Goal: Browse casually

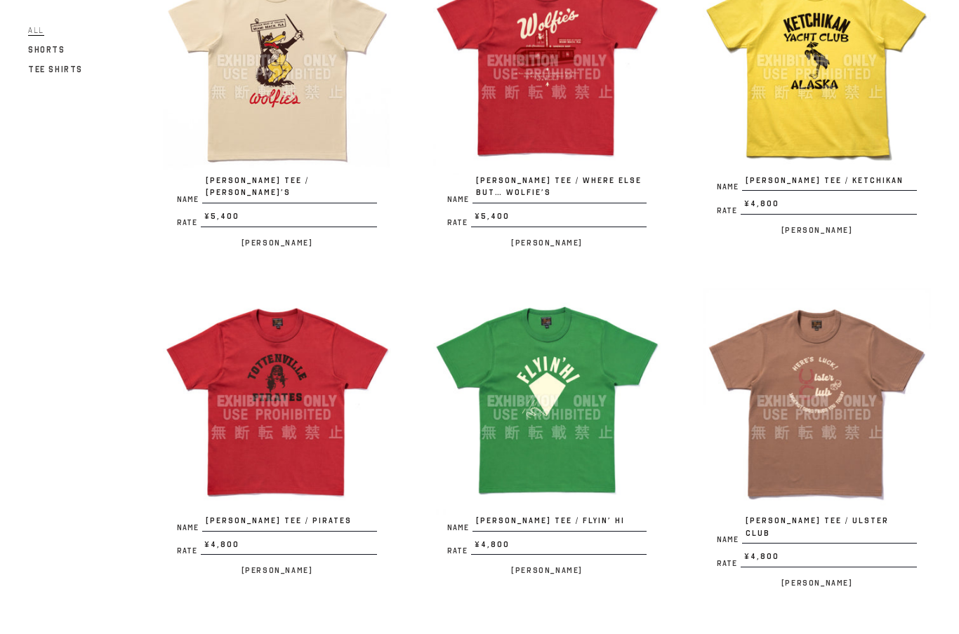
scroll to position [555, 0]
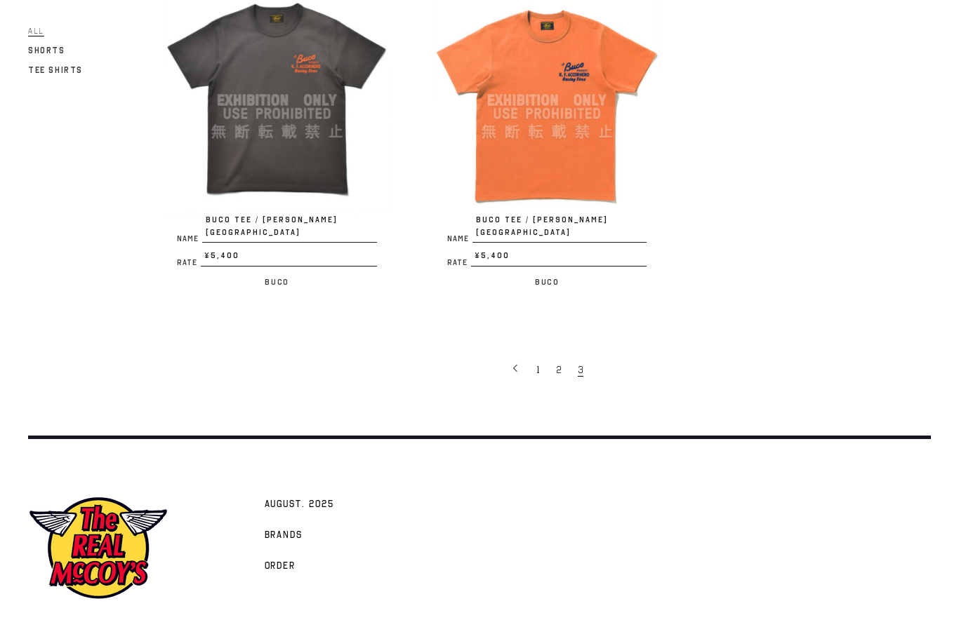
scroll to position [867, 0]
click at [533, 359] on link "1" at bounding box center [539, 370] width 20 height 28
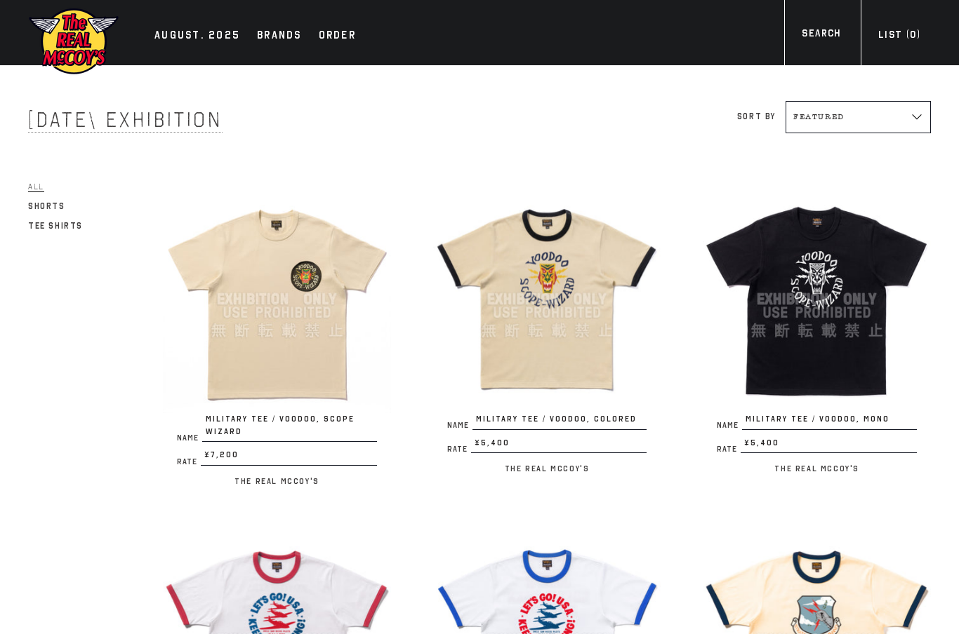
click at [284, 316] on div at bounding box center [277, 299] width 228 height 228
click at [586, 274] on div at bounding box center [547, 299] width 228 height 228
click at [850, 262] on div at bounding box center [816, 299] width 228 height 228
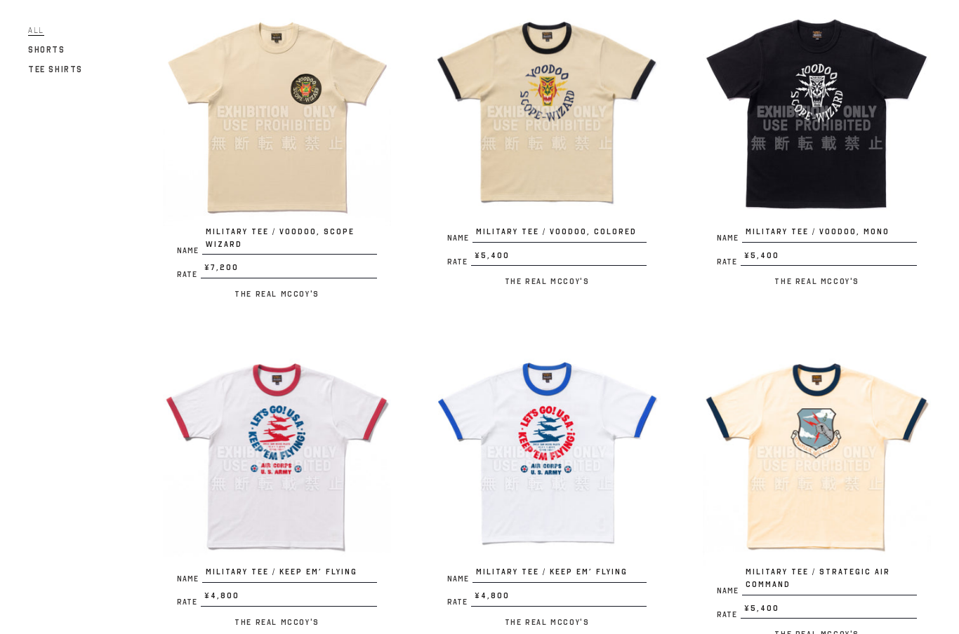
scroll to position [187, 0]
click at [299, 498] on div at bounding box center [277, 453] width 228 height 228
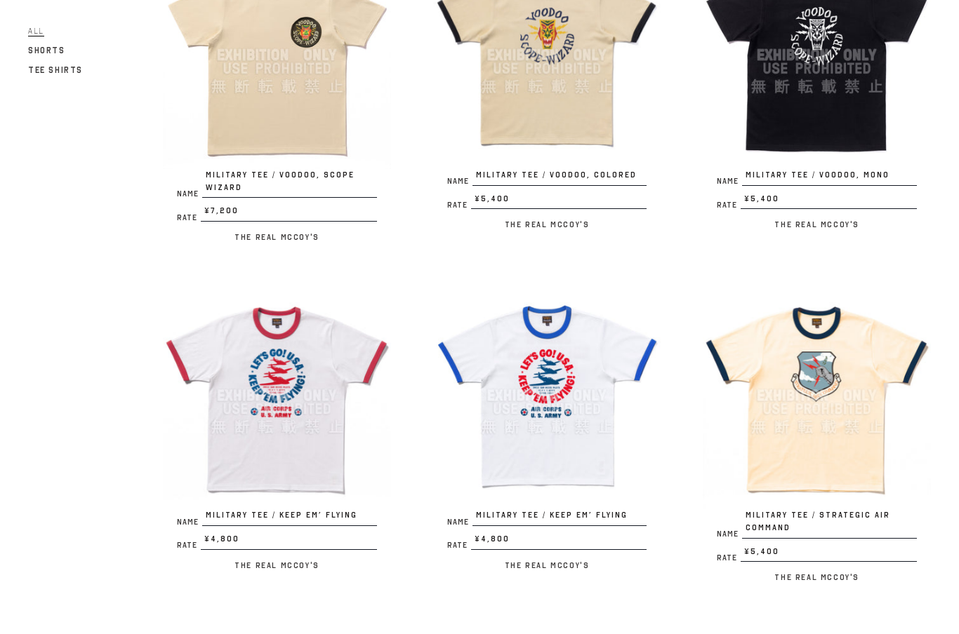
click at [542, 417] on div at bounding box center [547, 396] width 228 height 228
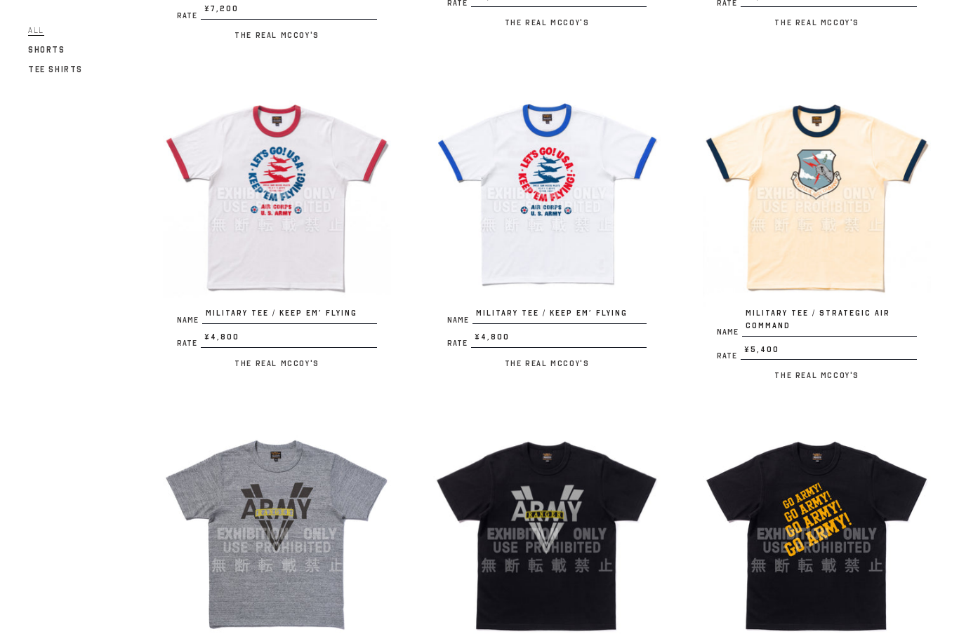
scroll to position [446, 0]
click at [835, 256] on div at bounding box center [816, 194] width 228 height 228
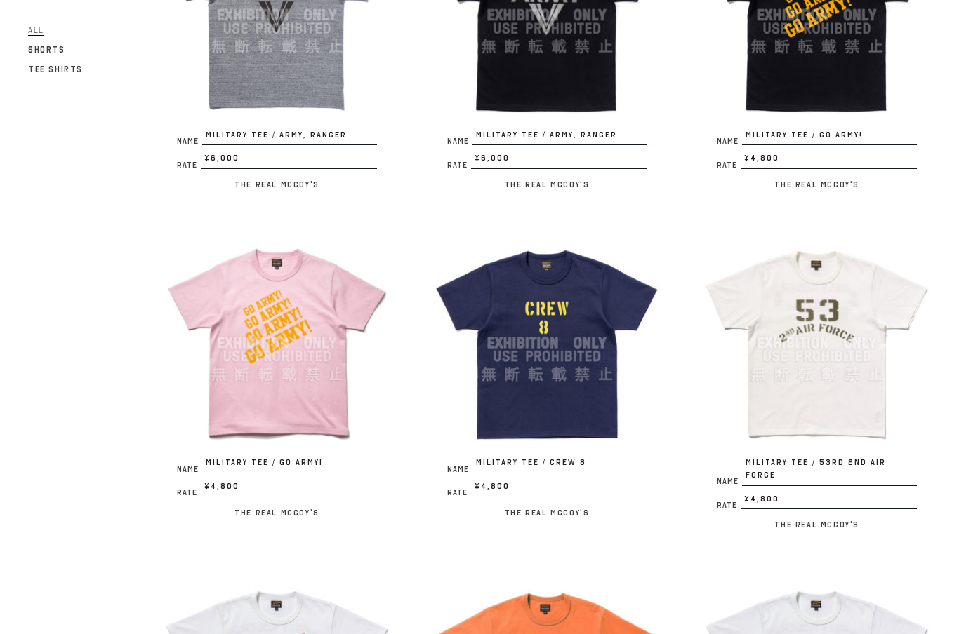
scroll to position [966, 0]
click at [521, 341] on div at bounding box center [547, 343] width 228 height 228
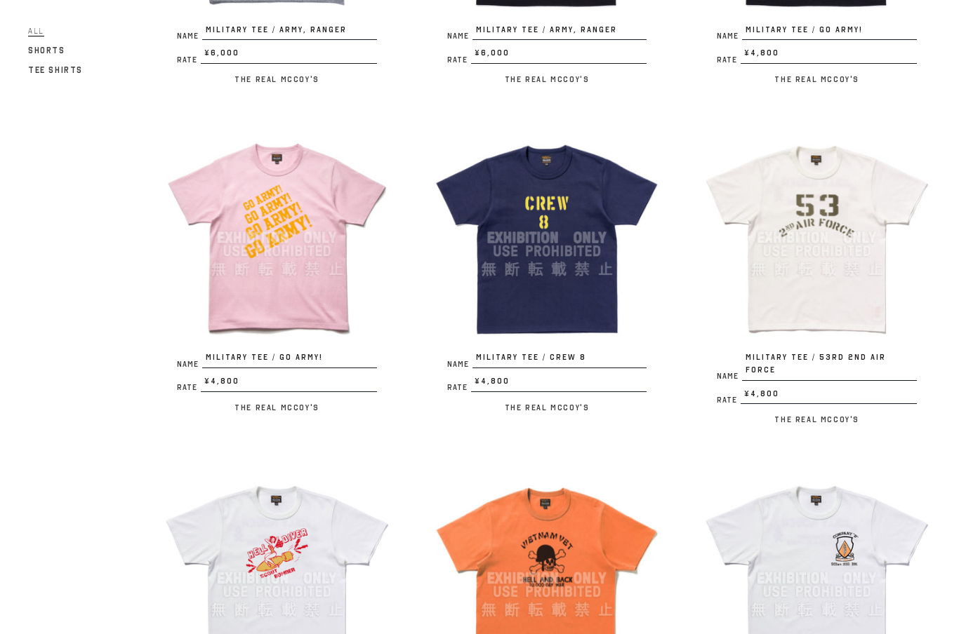
scroll to position [1078, 0]
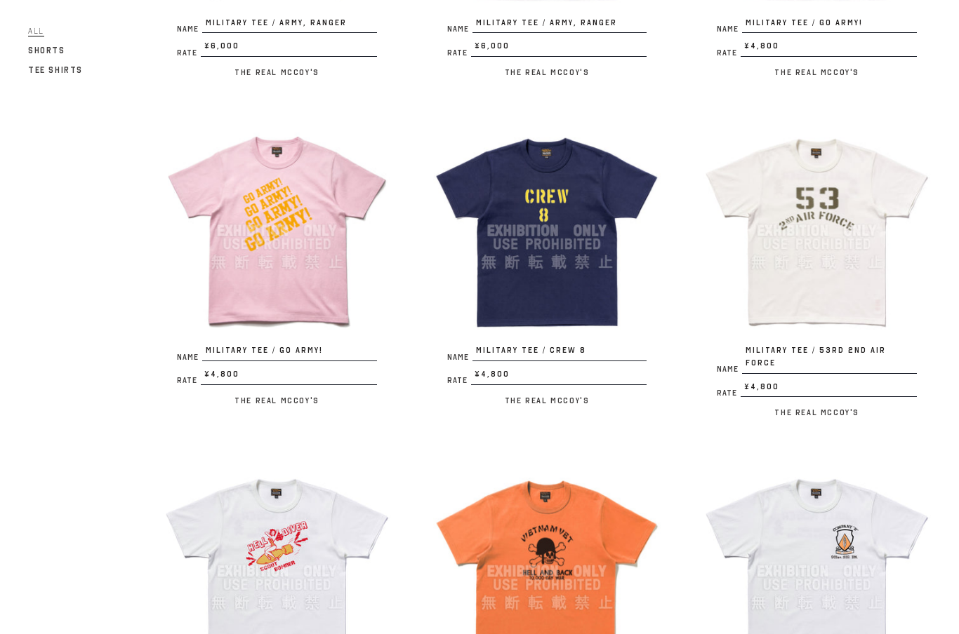
click at [817, 243] on div at bounding box center [816, 231] width 228 height 228
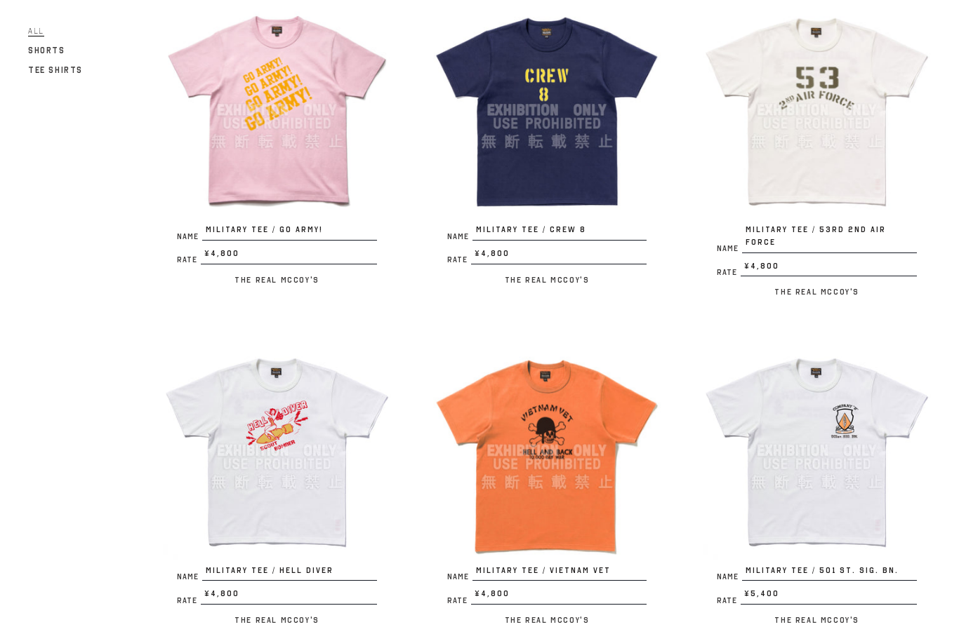
scroll to position [1214, 0]
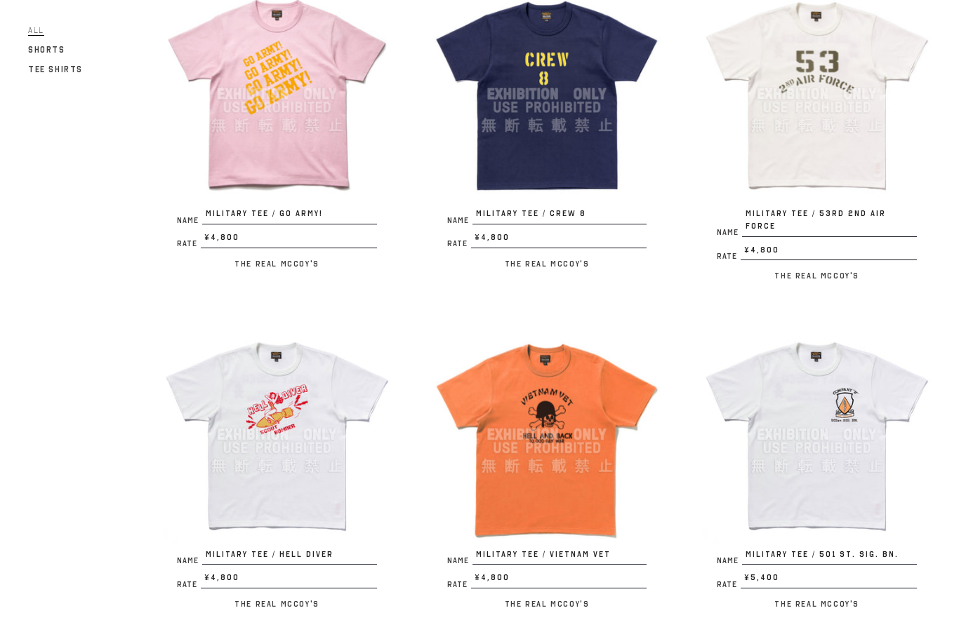
click at [575, 457] on div at bounding box center [547, 435] width 228 height 228
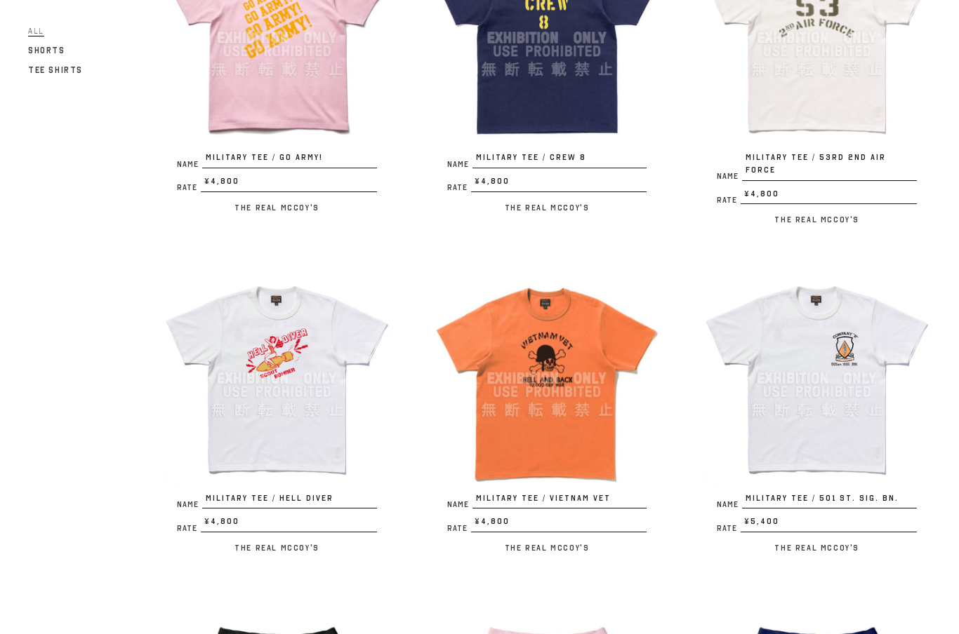
click at [815, 373] on div at bounding box center [816, 379] width 228 height 228
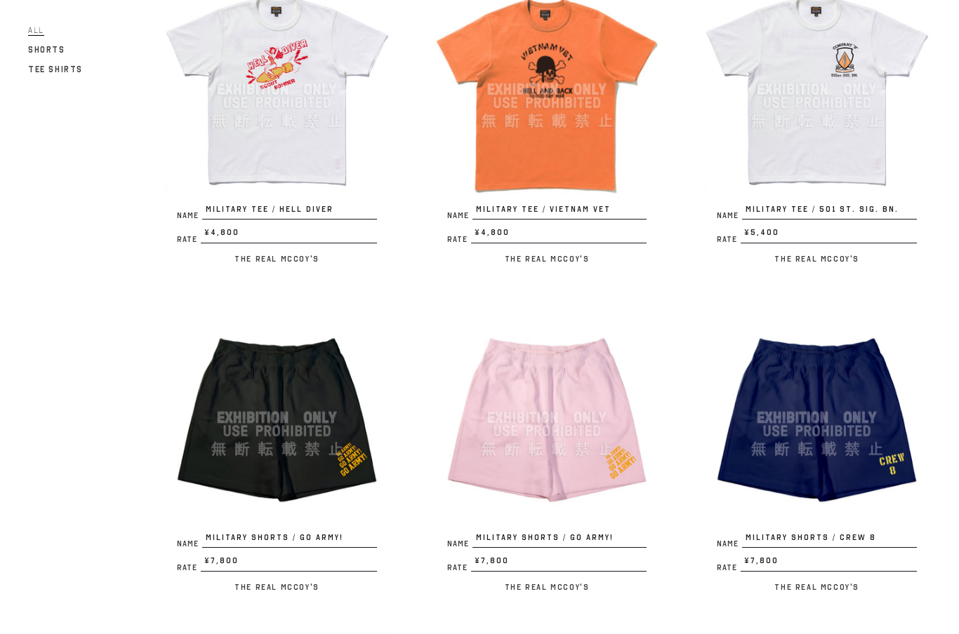
scroll to position [1560, 0]
click at [274, 409] on div at bounding box center [277, 418] width 228 height 228
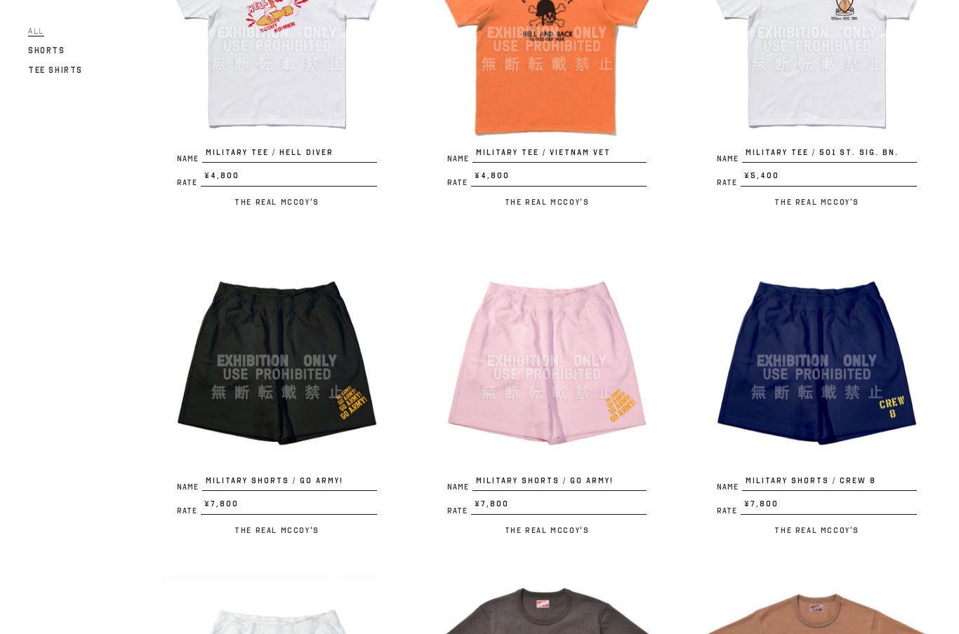
click at [839, 362] on div at bounding box center [816, 361] width 228 height 228
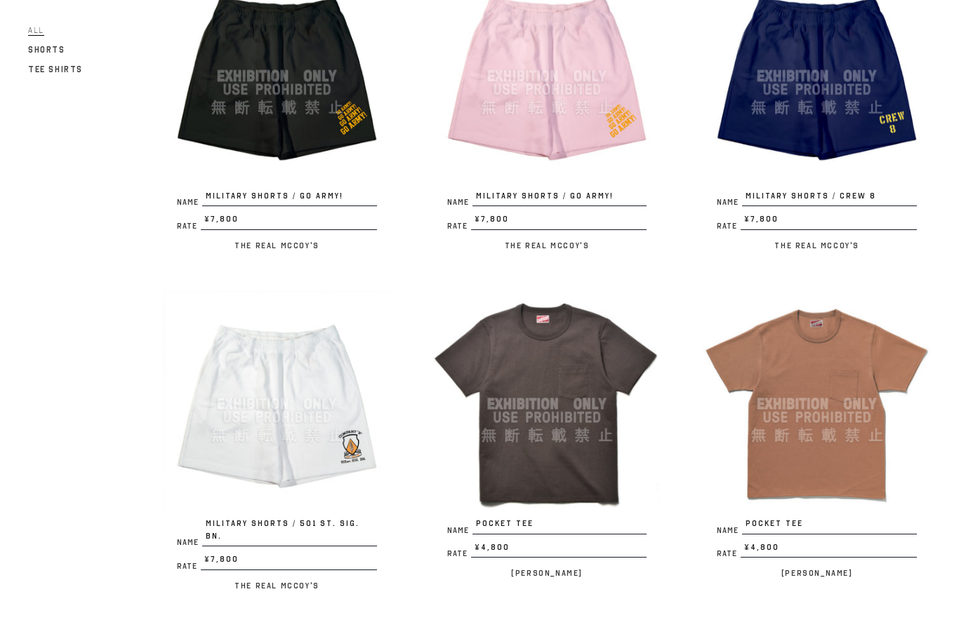
scroll to position [1902, 0]
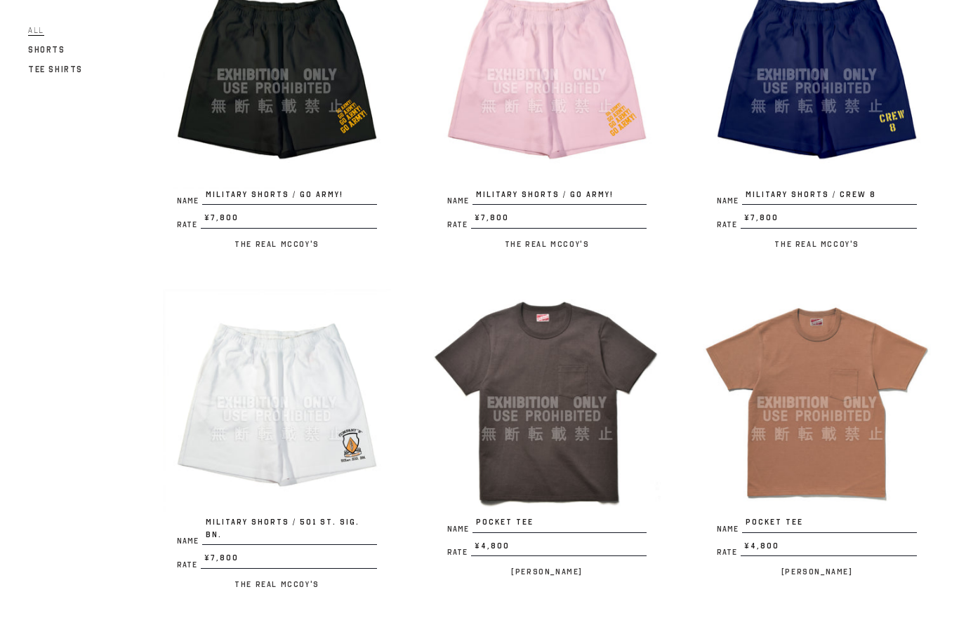
click at [564, 373] on div at bounding box center [547, 403] width 228 height 227
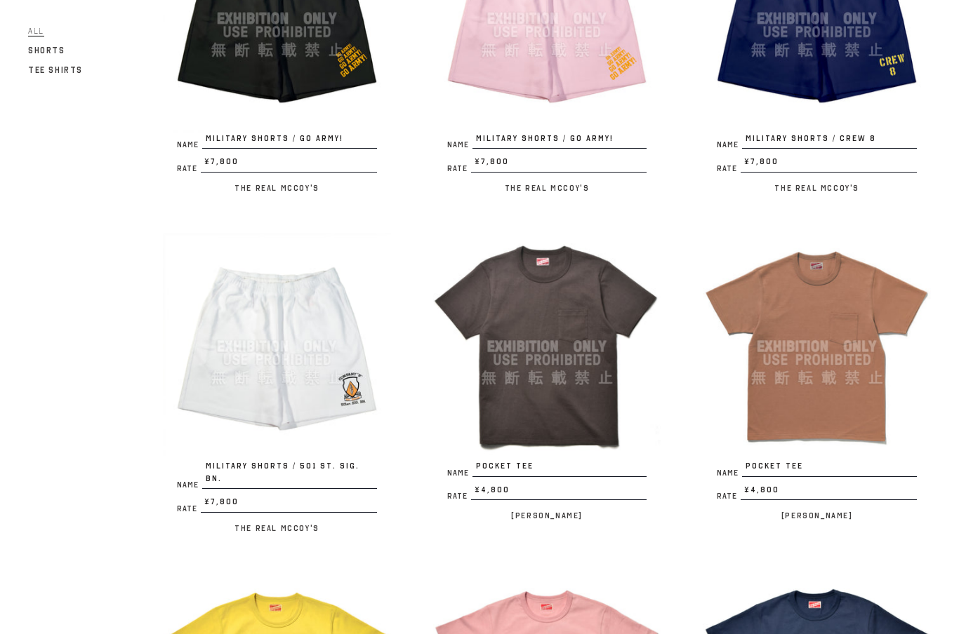
click at [800, 338] on div at bounding box center [816, 347] width 228 height 228
click at [544, 377] on div at bounding box center [547, 346] width 228 height 227
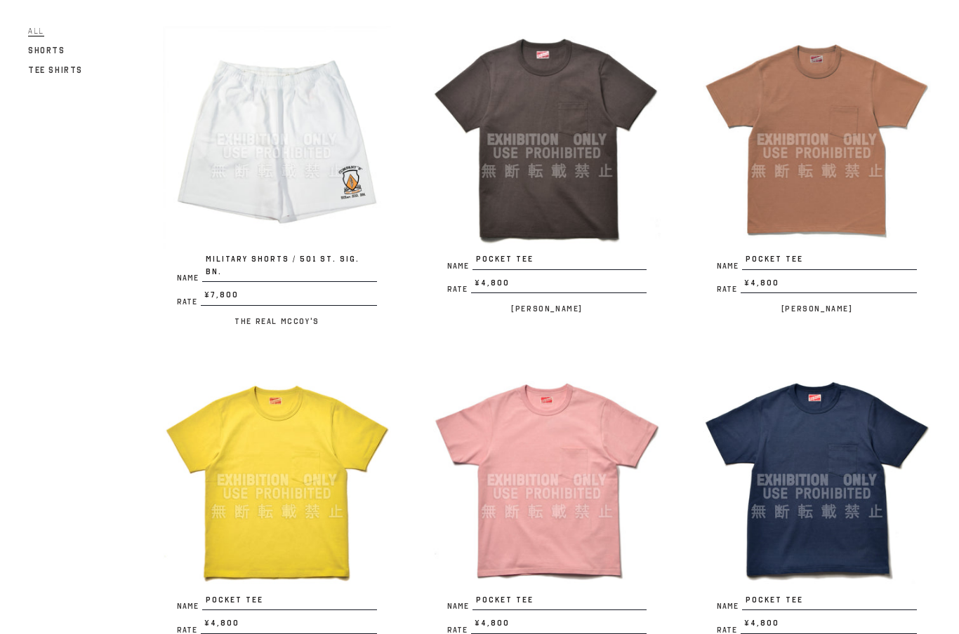
scroll to position [2163, 0]
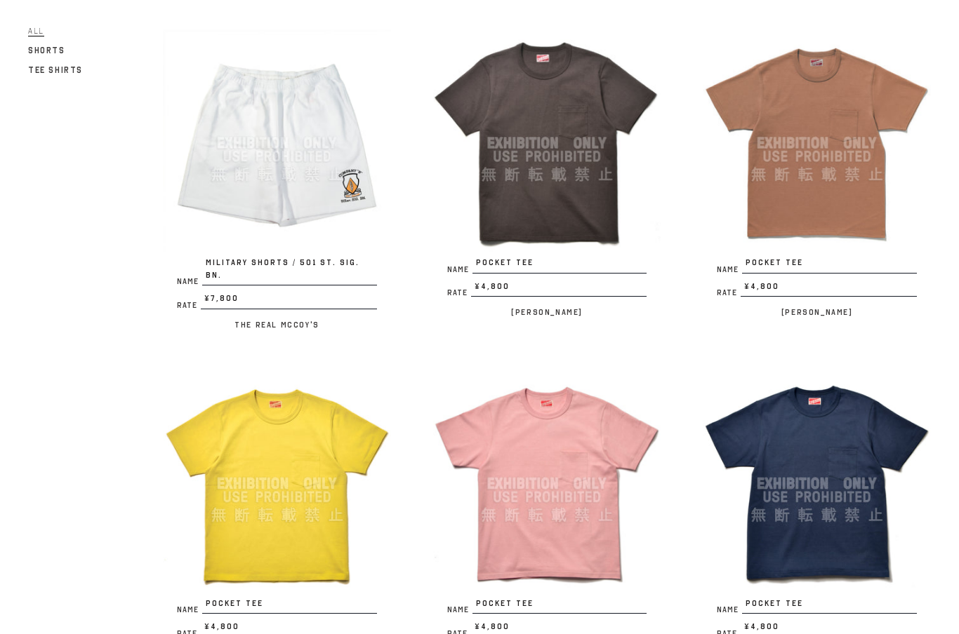
click at [321, 436] on div at bounding box center [277, 484] width 228 height 228
click at [564, 428] on div at bounding box center [547, 484] width 228 height 228
click at [815, 451] on div at bounding box center [816, 484] width 228 height 228
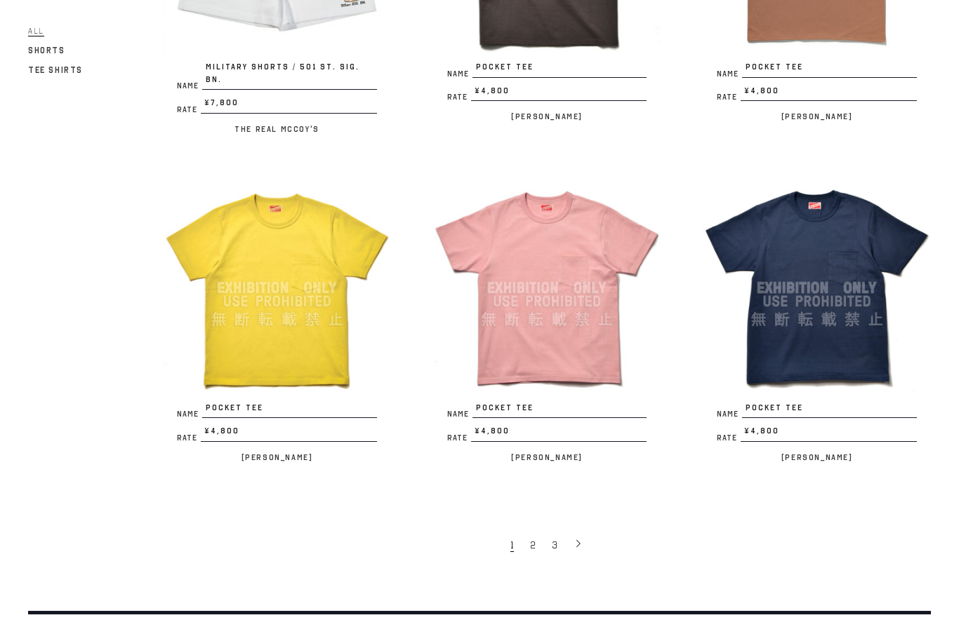
scroll to position [2368, 0]
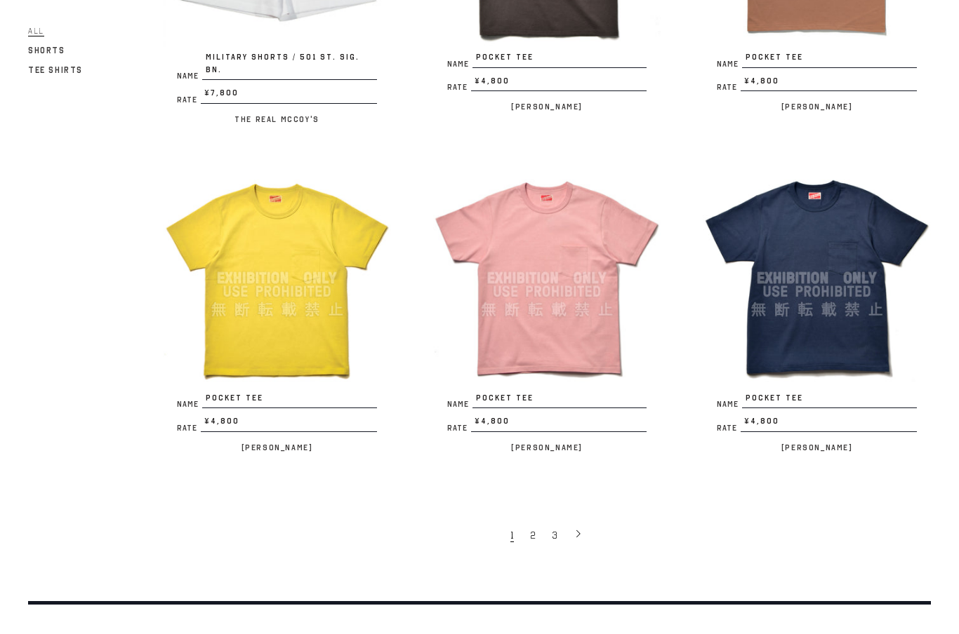
click at [566, 521] on link at bounding box center [578, 535] width 24 height 28
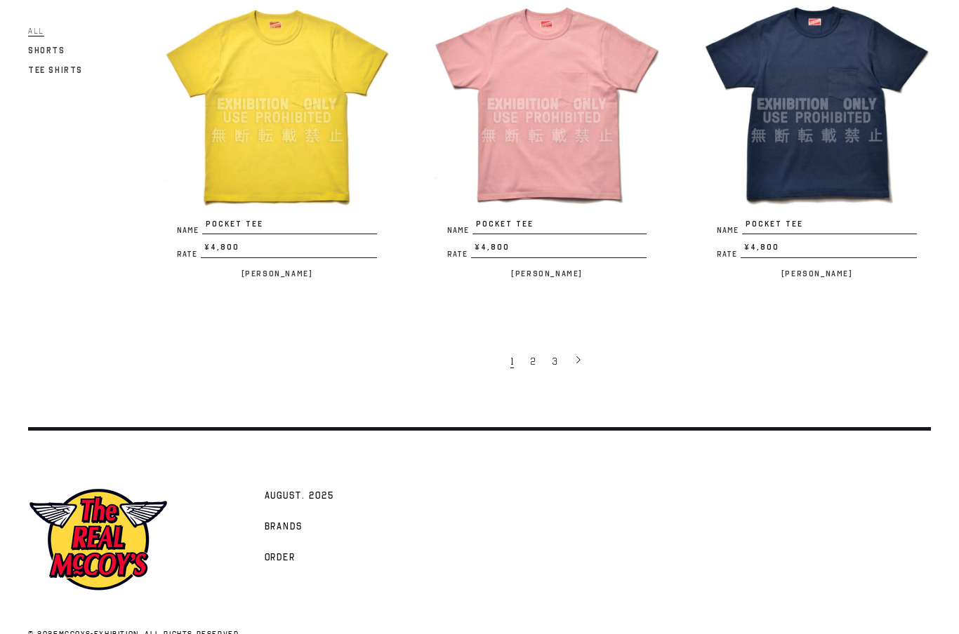
click at [582, 352] on span at bounding box center [578, 361] width 10 height 18
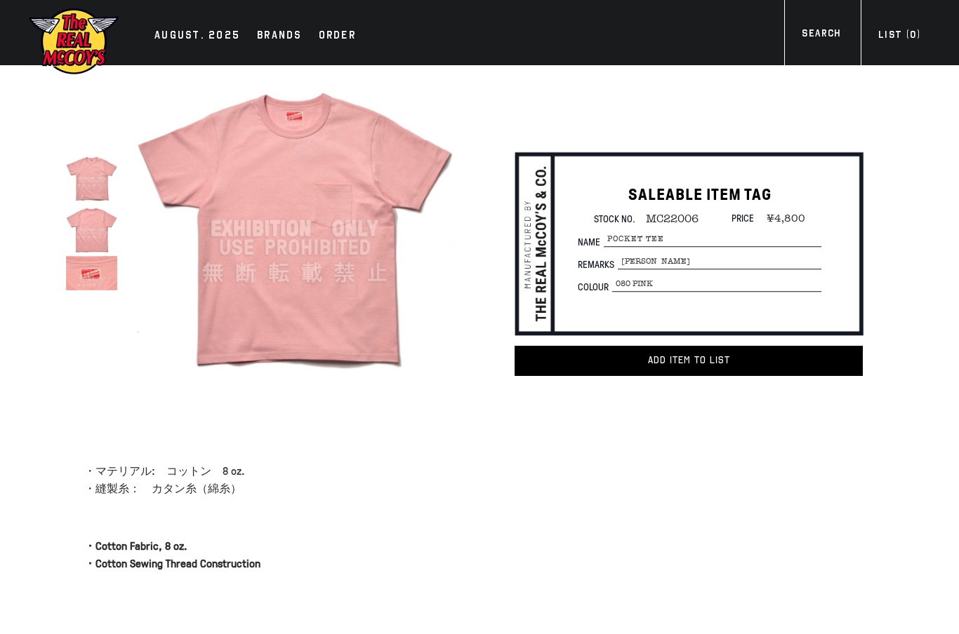
click at [0, 136] on html "Skip to content AUGUST. 2025 Brands Order" at bounding box center [479, 444] width 959 height 888
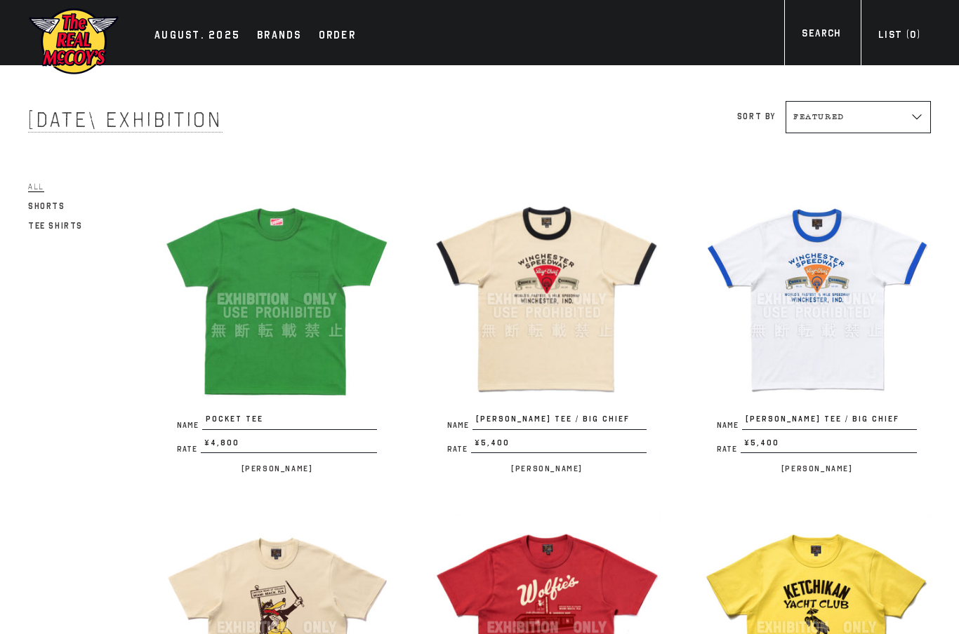
click at [553, 390] on div at bounding box center [547, 299] width 228 height 228
click at [799, 308] on div at bounding box center [816, 299] width 228 height 228
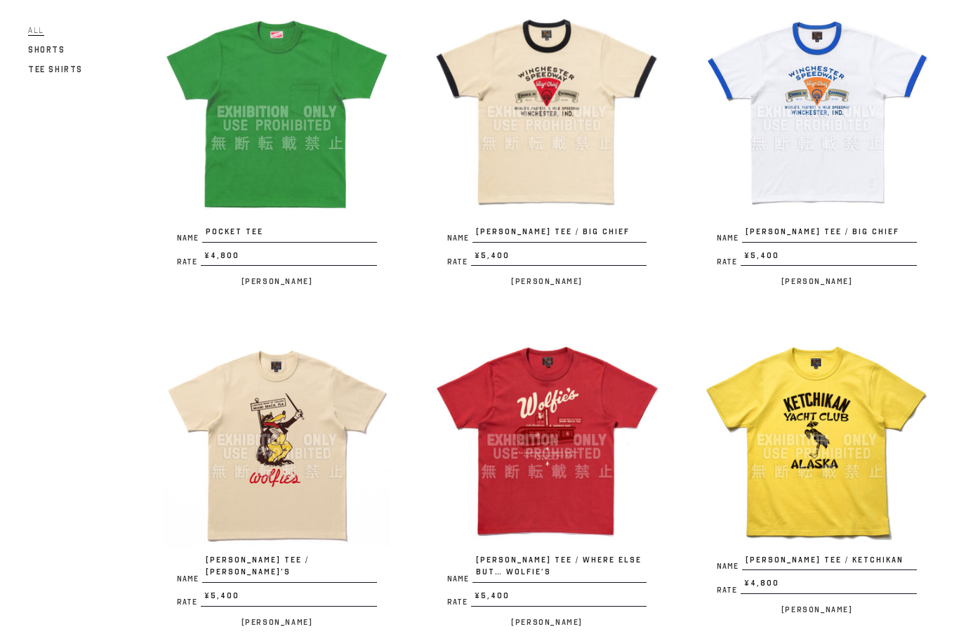
scroll to position [187, 0]
click at [544, 445] on div at bounding box center [547, 440] width 228 height 228
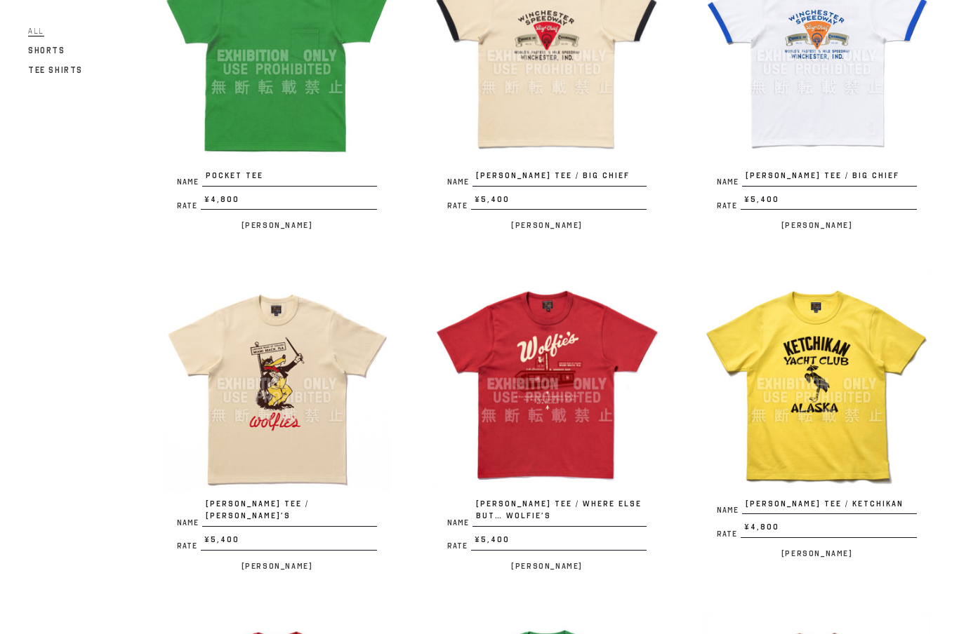
click at [831, 385] on div at bounding box center [816, 384] width 228 height 228
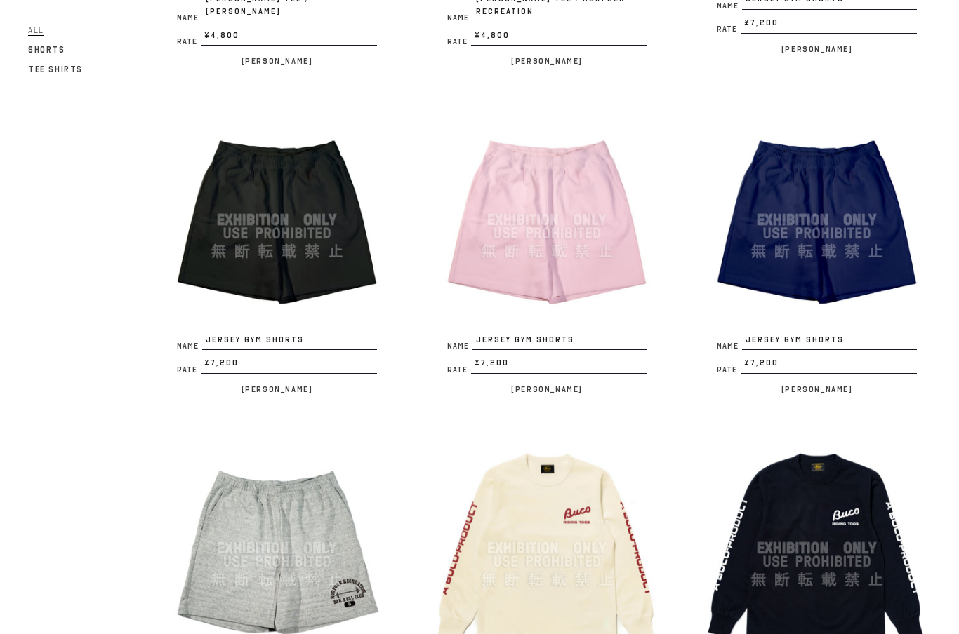
scroll to position [1437, 0]
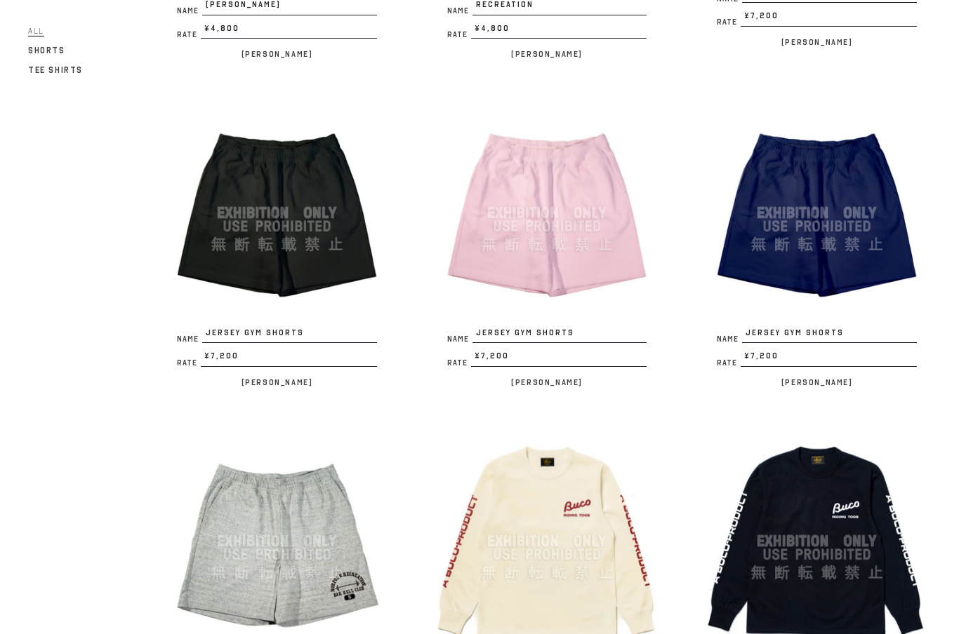
click at [272, 514] on div at bounding box center [277, 541] width 228 height 228
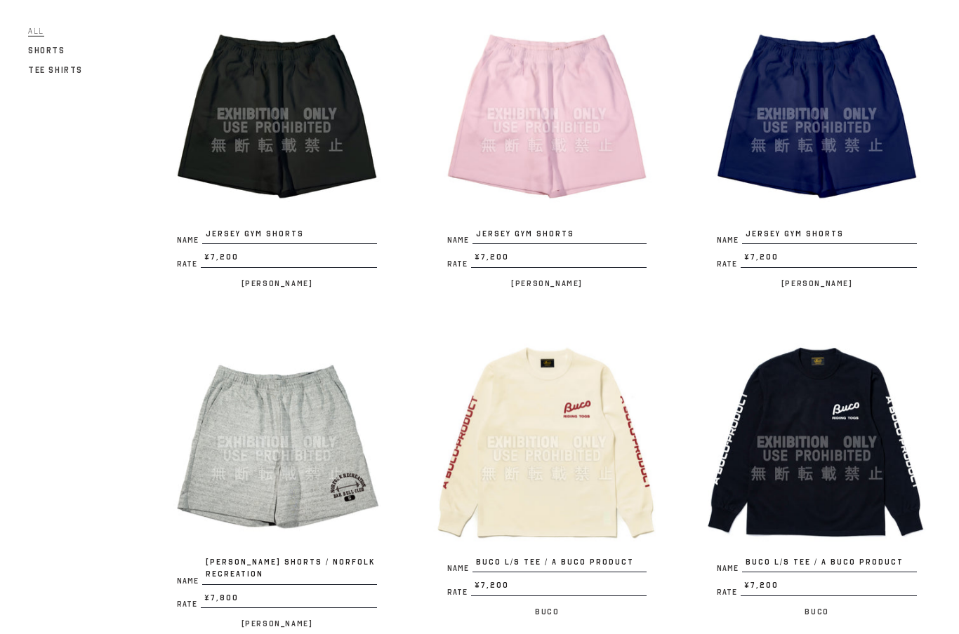
scroll to position [1540, 0]
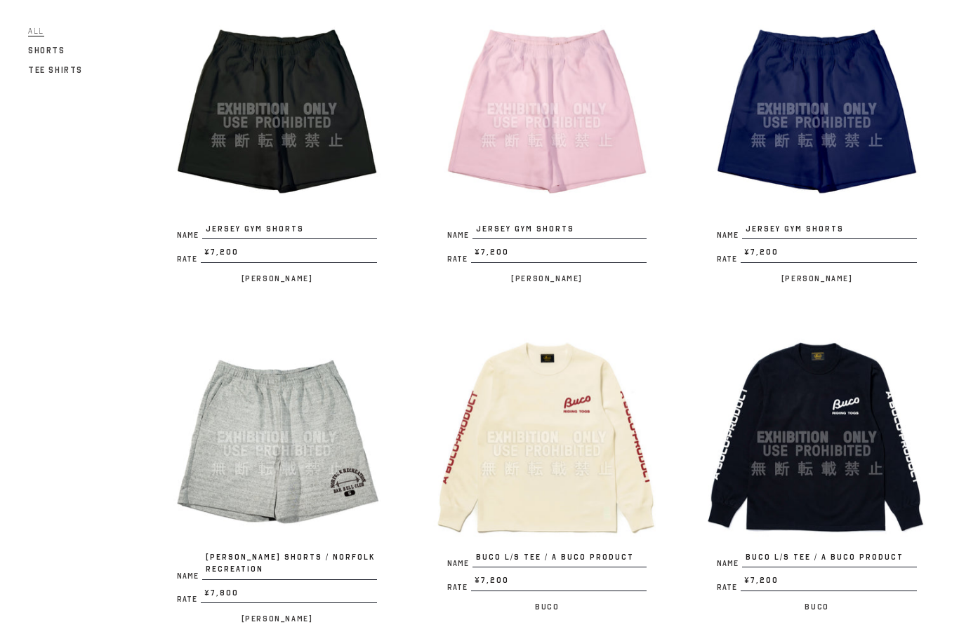
click at [568, 441] on div at bounding box center [547, 438] width 228 height 228
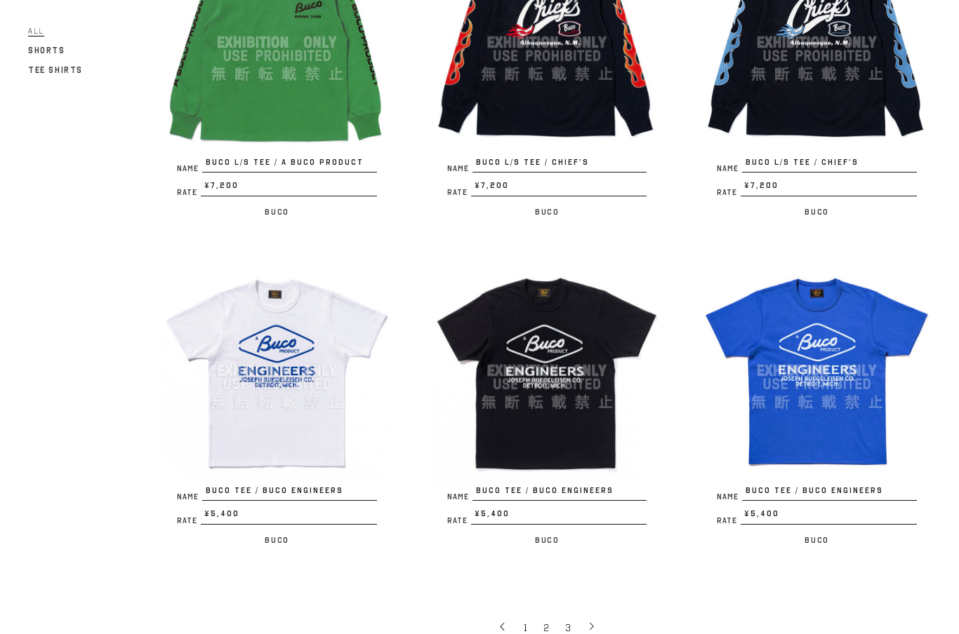
scroll to position [2295, 0]
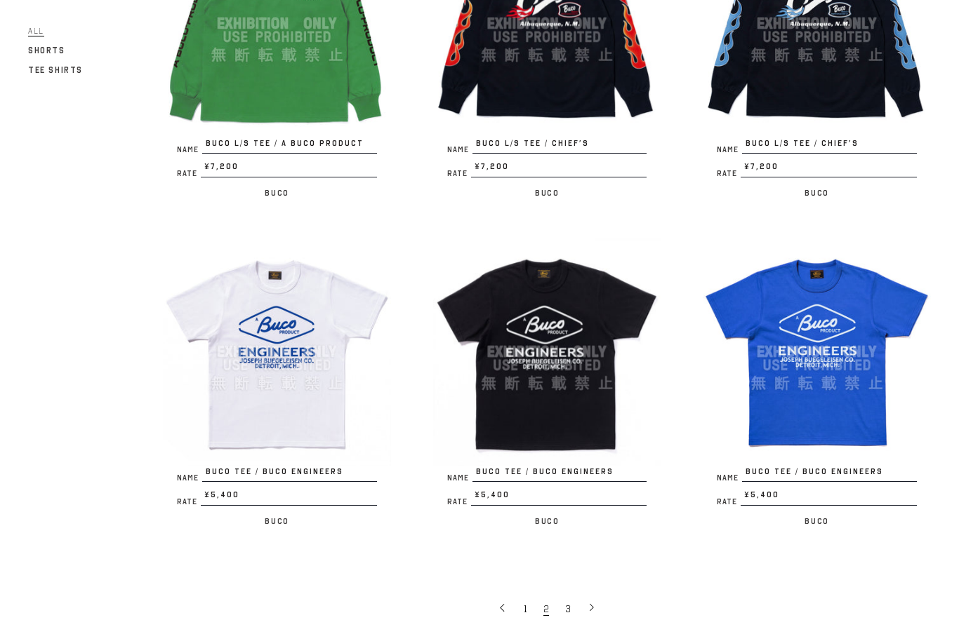
click at [288, 347] on div at bounding box center [277, 352] width 228 height 228
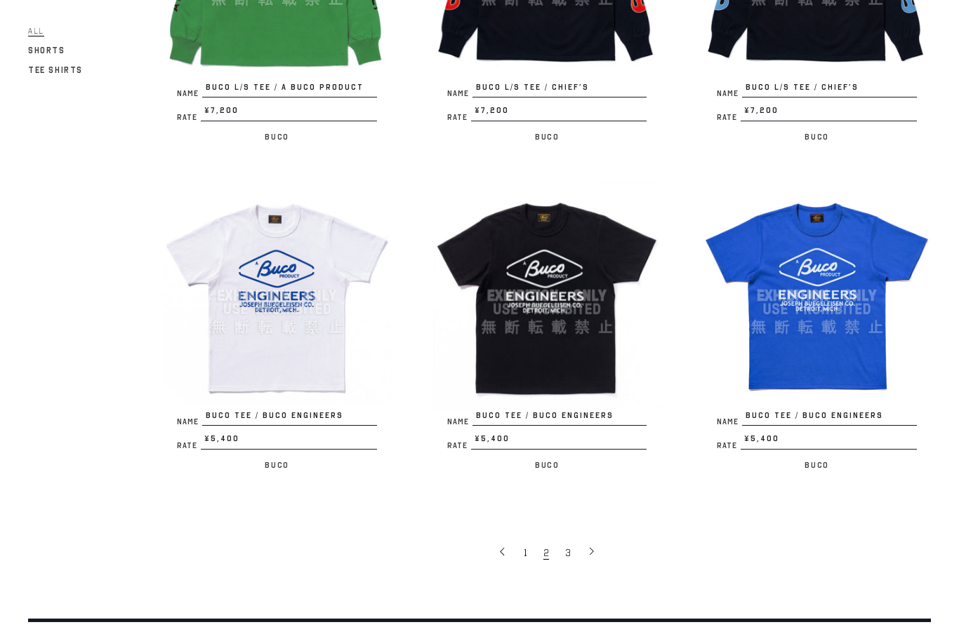
click at [592, 547] on icon at bounding box center [592, 552] width 10 height 10
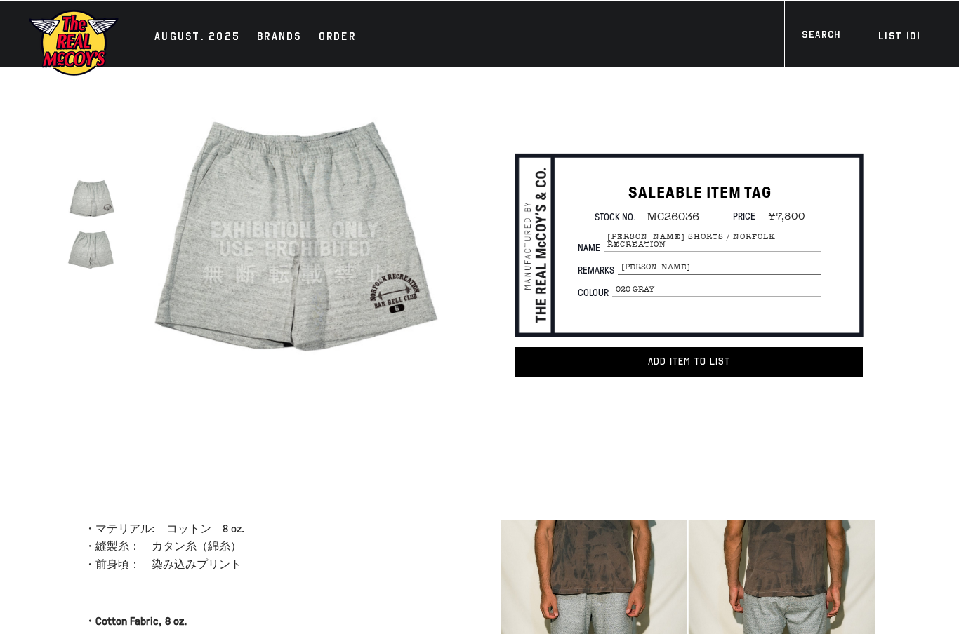
scroll to position [2, 0]
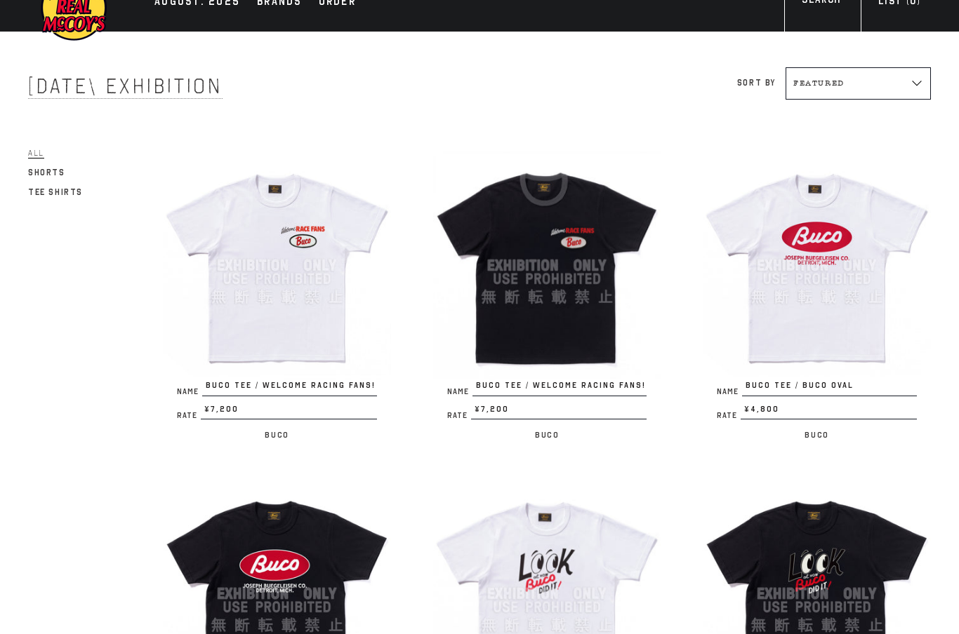
scroll to position [33, 0]
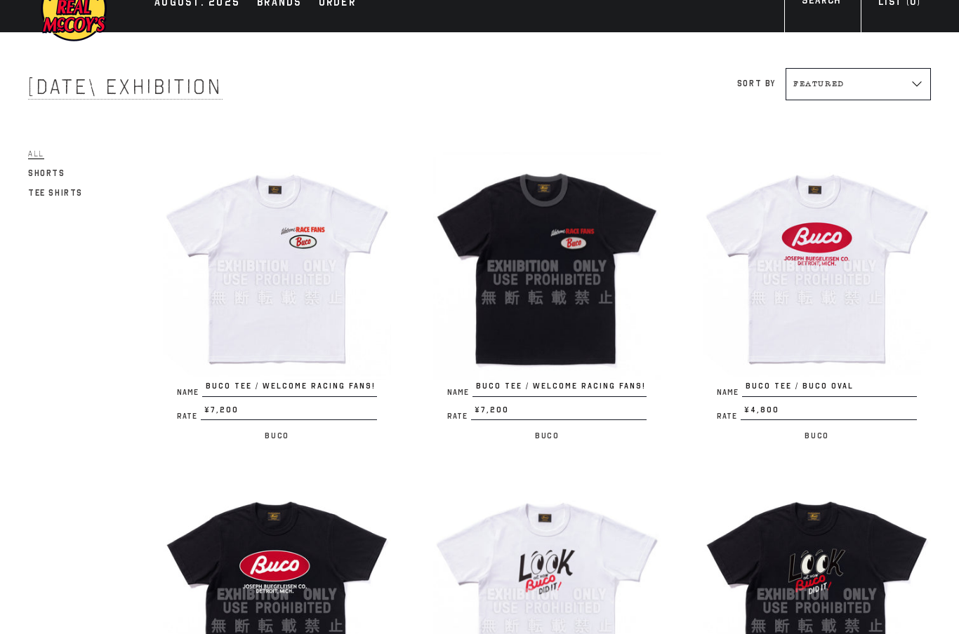
click at [822, 285] on div at bounding box center [816, 266] width 228 height 228
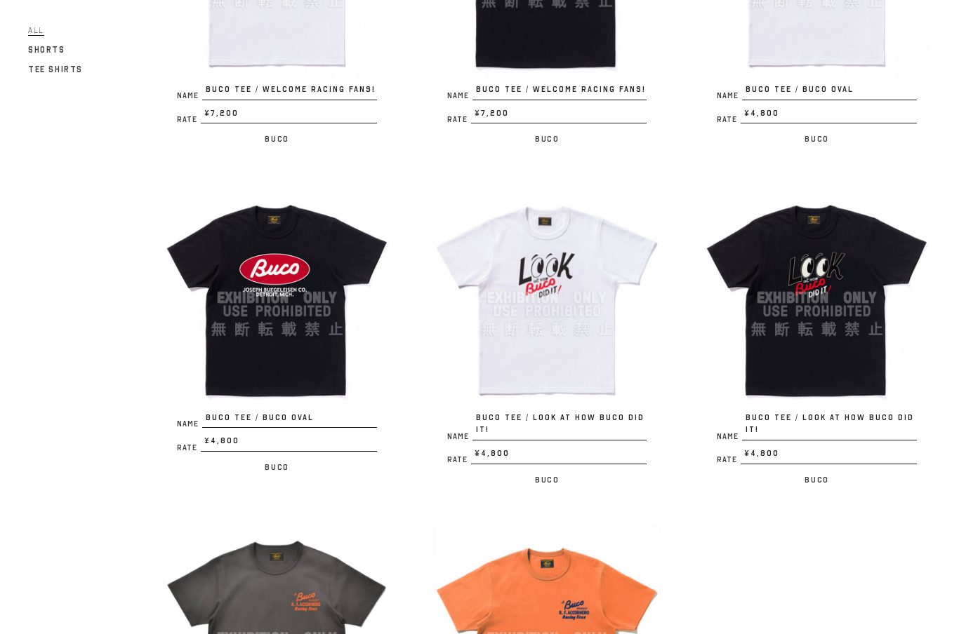
scroll to position [330, 0]
click at [555, 333] on div at bounding box center [547, 298] width 228 height 228
